Goal: Task Accomplishment & Management: Use online tool/utility

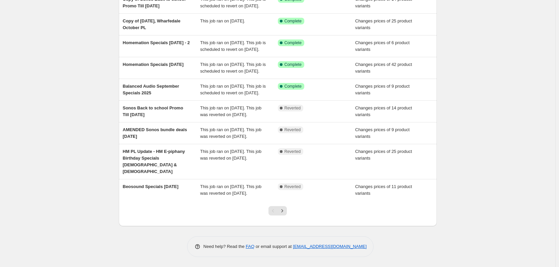
scroll to position [138, 0]
click at [284, 214] on icon "Next" at bounding box center [282, 211] width 7 height 7
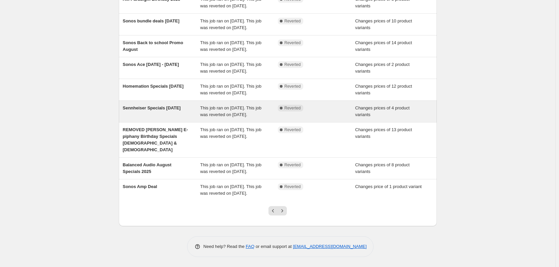
scroll to position [134, 0]
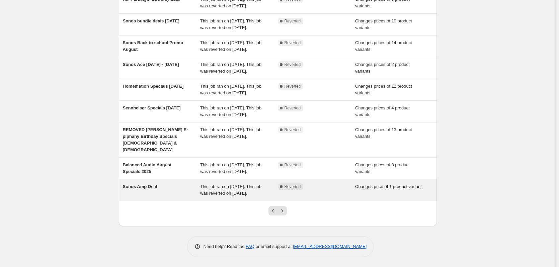
click at [199, 196] on div "Sonos Amp Deal" at bounding box center [162, 189] width 78 height 13
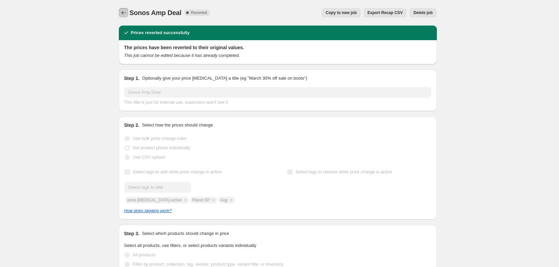
click at [125, 12] on icon "Price change jobs" at bounding box center [123, 12] width 7 height 7
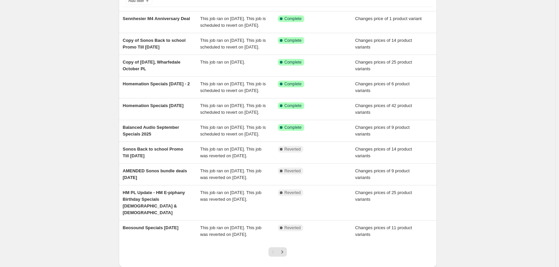
scroll to position [100, 0]
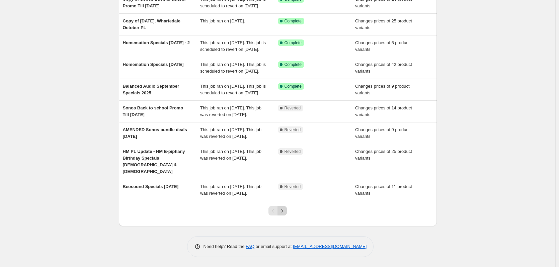
click at [285, 214] on icon "Next" at bounding box center [282, 211] width 7 height 7
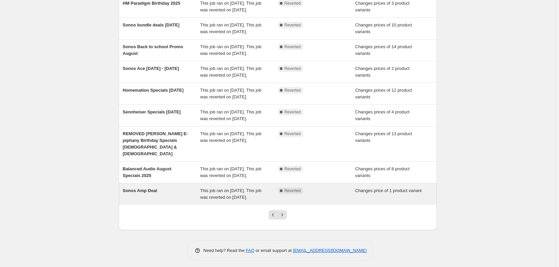
click at [210, 200] on span "This job ran on [DATE]. This job was reverted on [DATE]." at bounding box center [230, 194] width 61 height 12
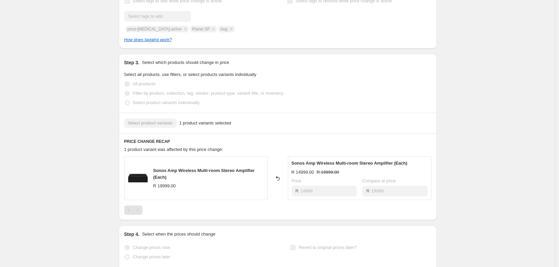
scroll to position [338, 0]
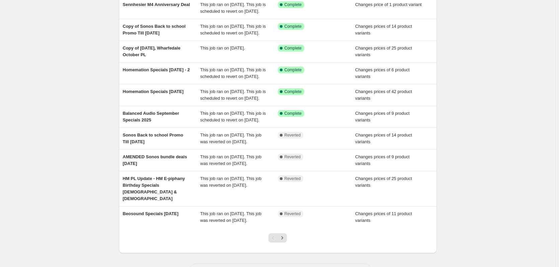
scroll to position [138, 0]
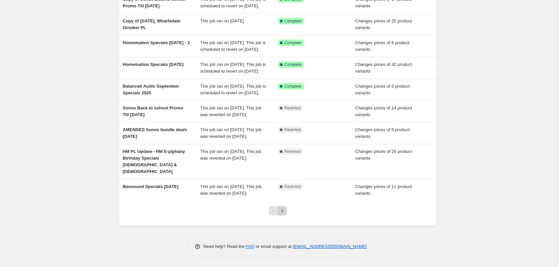
click at [282, 210] on icon "Next" at bounding box center [282, 211] width 7 height 7
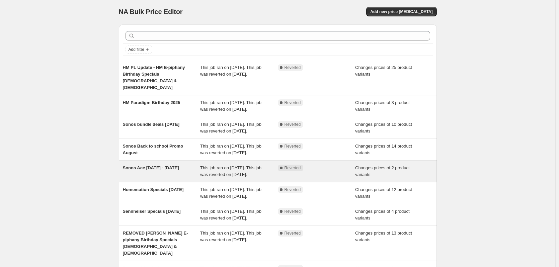
scroll to position [0, 0]
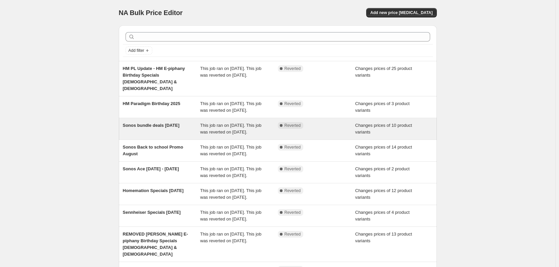
click at [181, 132] on div "Sonos bundle deals August 2025" at bounding box center [162, 128] width 78 height 13
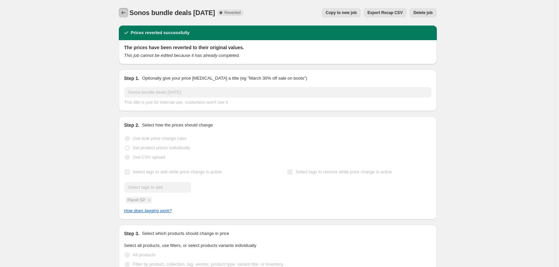
click at [124, 11] on icon "Price change jobs" at bounding box center [123, 12] width 7 height 7
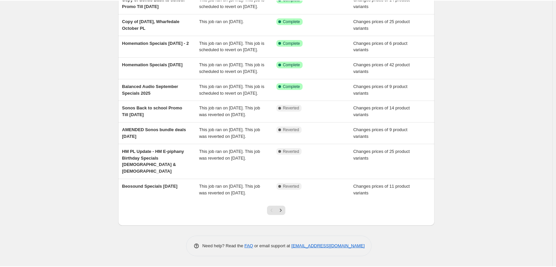
scroll to position [67, 0]
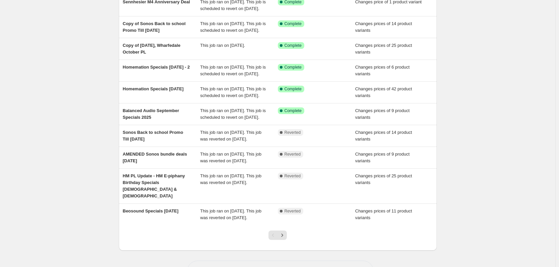
scroll to position [138, 0]
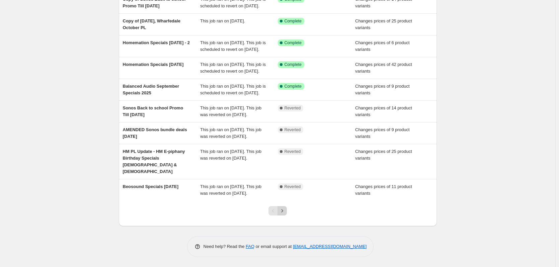
click at [283, 211] on icon "Next" at bounding box center [282, 211] width 7 height 7
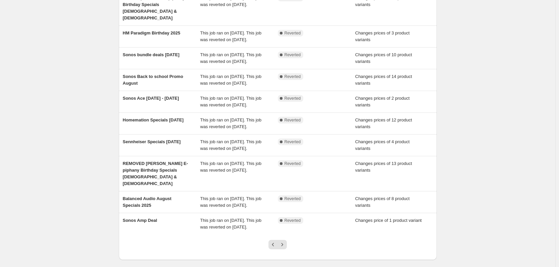
scroll to position [145, 0]
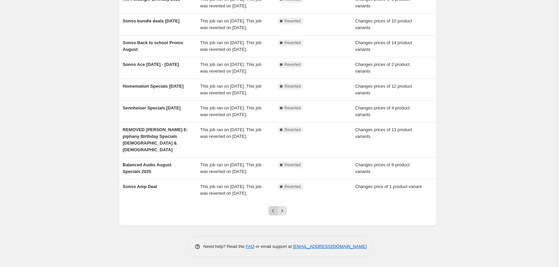
click at [278, 215] on button "Previous" at bounding box center [272, 210] width 9 height 9
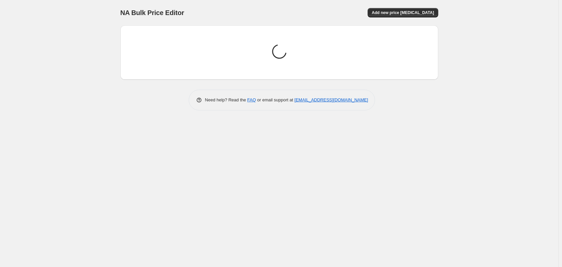
click at [286, 212] on div "NA Bulk Price Editor. This page is ready NA Bulk Price Editor Add new price [ME…" at bounding box center [279, 133] width 559 height 267
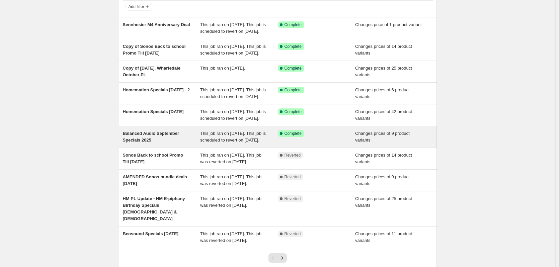
scroll to position [134, 0]
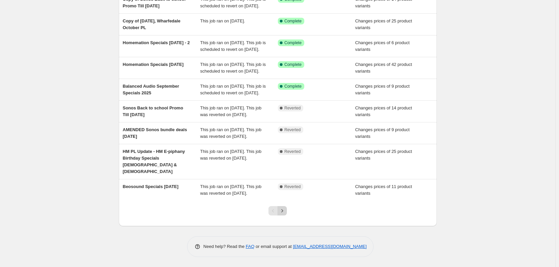
click at [283, 213] on icon "Next" at bounding box center [282, 211] width 7 height 7
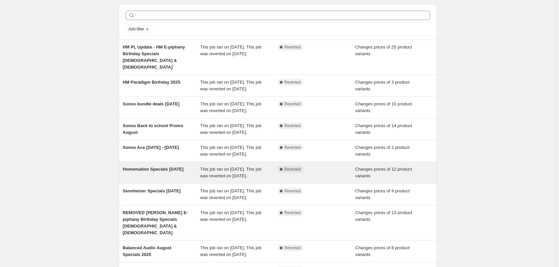
scroll to position [100, 0]
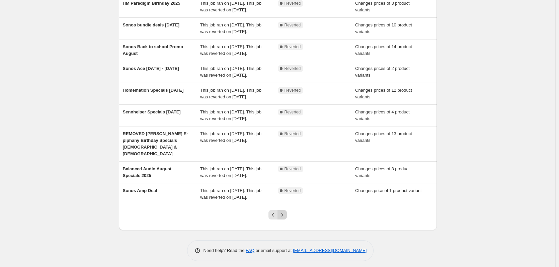
click at [282, 218] on icon "Next" at bounding box center [282, 215] width 7 height 7
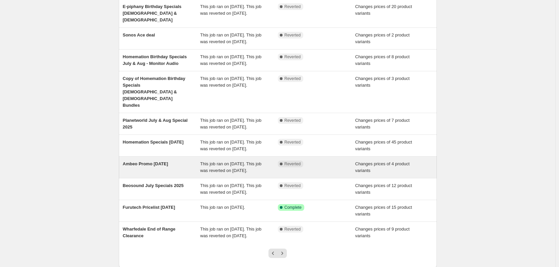
scroll to position [131, 0]
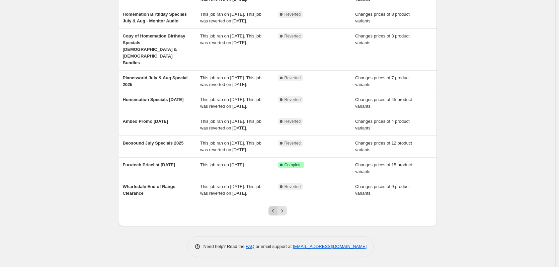
click at [276, 209] on icon "Previous" at bounding box center [273, 211] width 7 height 7
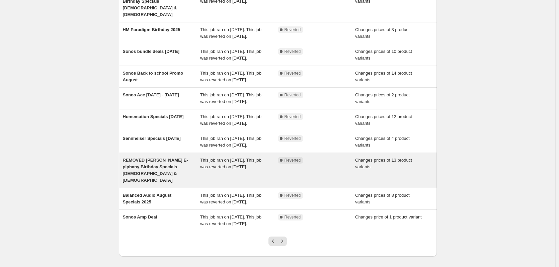
scroll to position [145, 0]
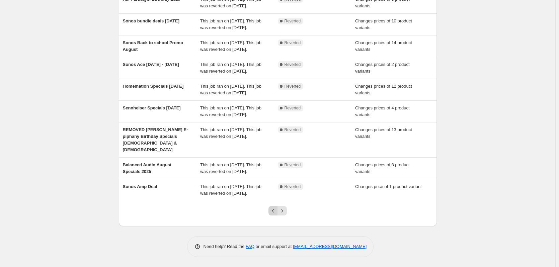
click at [275, 215] on button "Previous" at bounding box center [272, 210] width 9 height 9
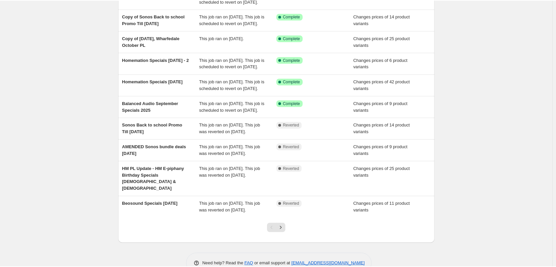
scroll to position [71, 0]
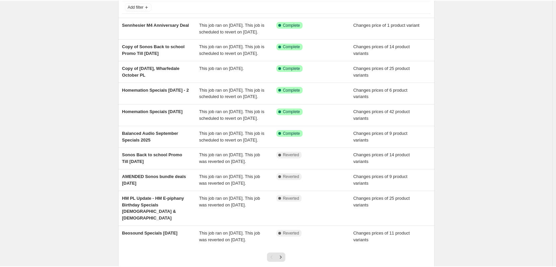
scroll to position [33, 0]
